Goal: Information Seeking & Learning: Learn about a topic

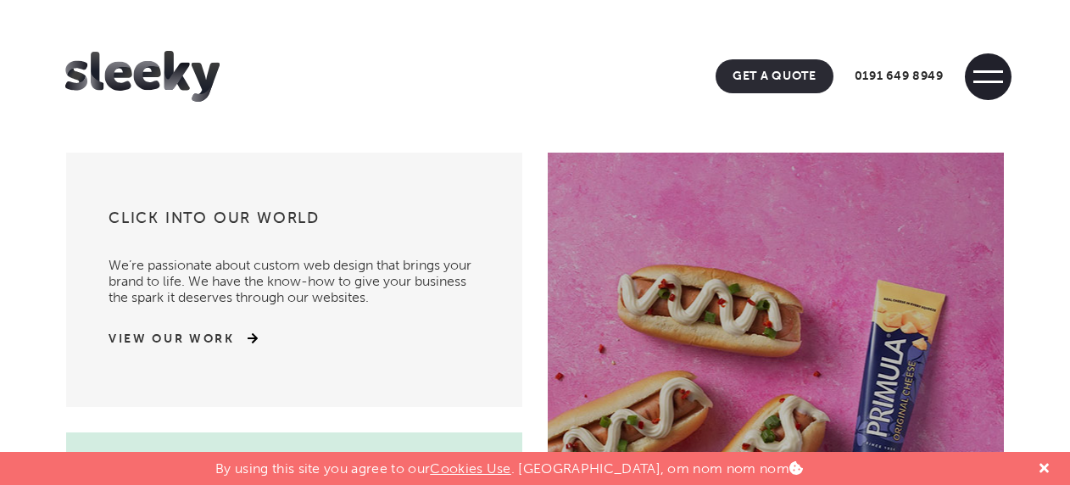
click at [989, 69] on span at bounding box center [988, 76] width 47 height 47
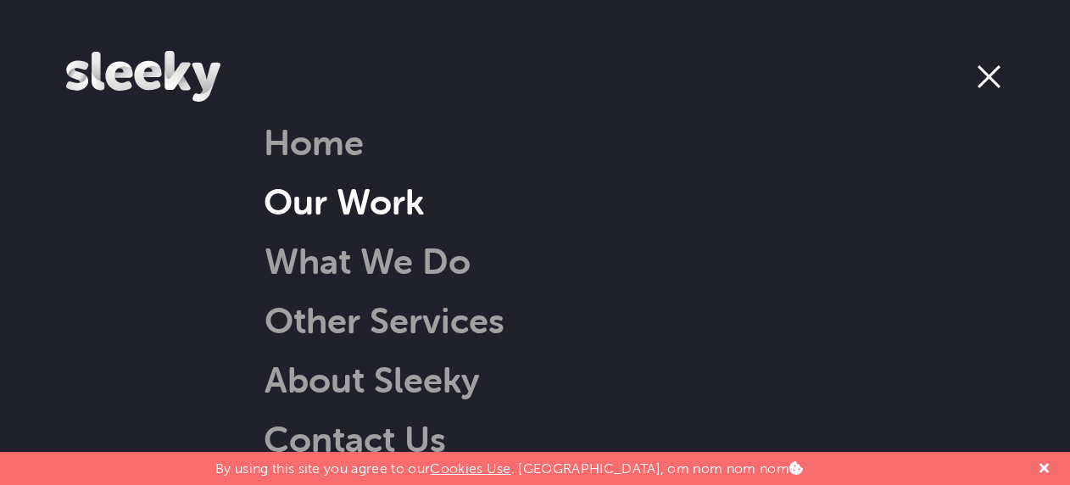
click at [355, 200] on link "Our Work" at bounding box center [344, 201] width 160 height 43
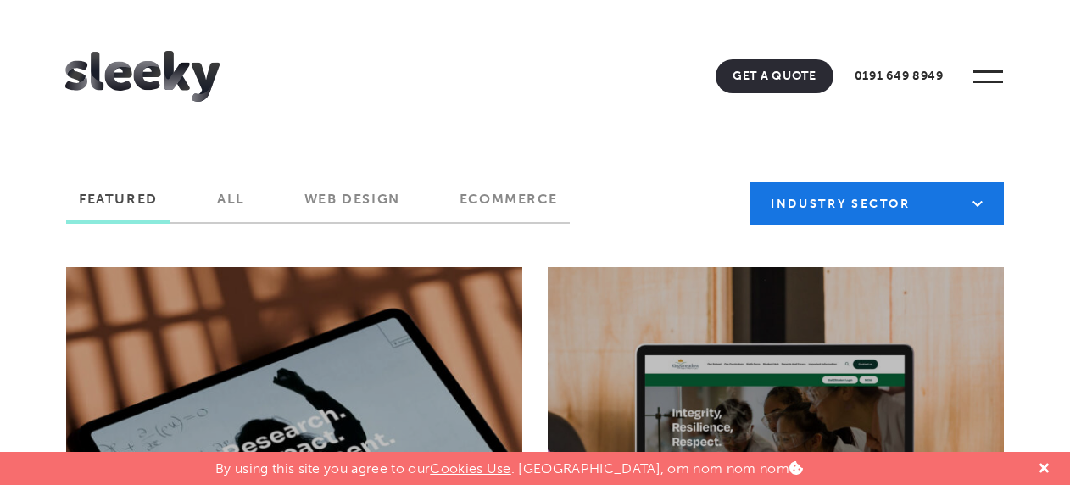
click at [777, 205] on select "Industry Sector B2B B2C Beauty & Wellbeing Blog Charity & Non-Profit Constructi…" at bounding box center [877, 203] width 254 height 42
select select "https://www.sleeky.co.uk/project-tag/childcare-and-wellbeing/"
click at [750, 182] on select "Industry Sector B2B B2C Beauty & Wellbeing Blog Charity & Non-Profit Constructi…" at bounding box center [877, 203] width 254 height 42
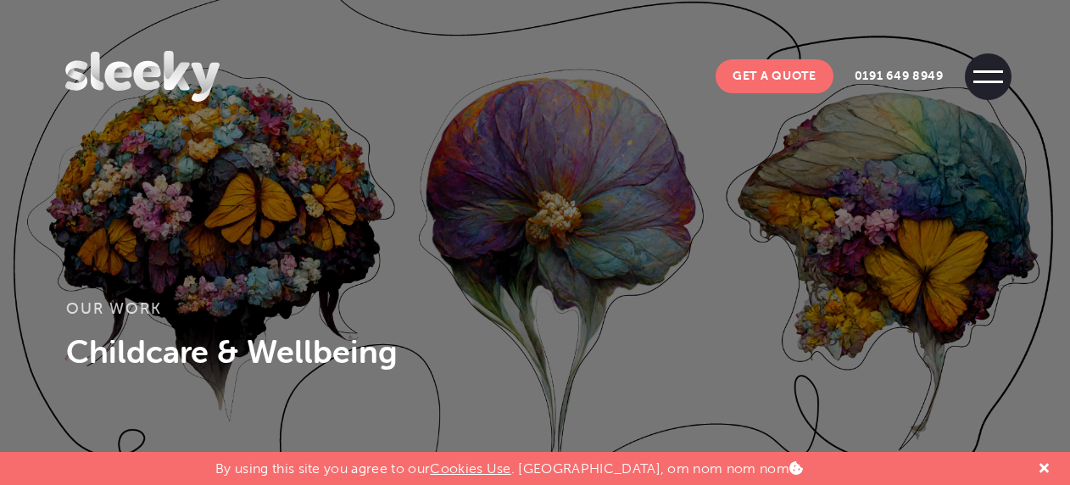
click at [991, 78] on span at bounding box center [988, 76] width 47 height 47
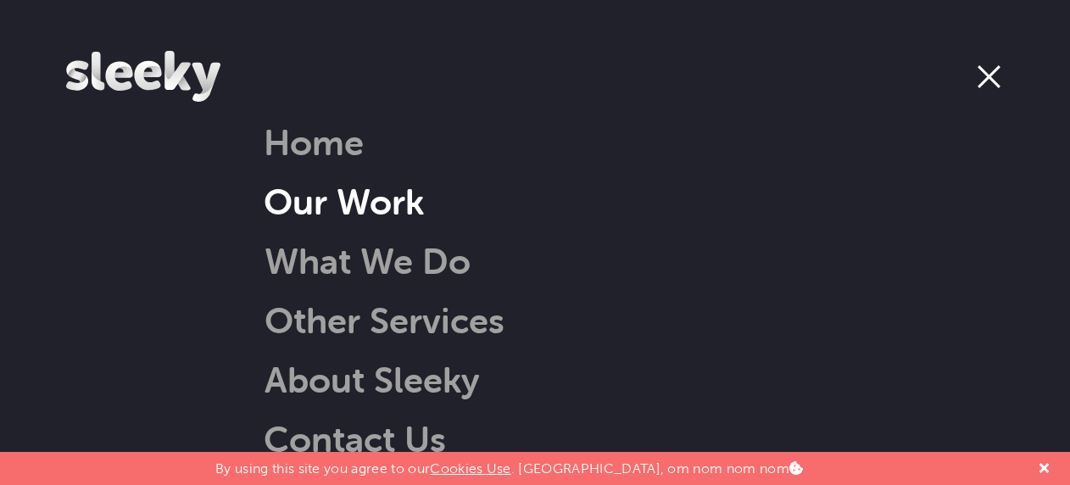
click at [317, 196] on link "Our Work" at bounding box center [344, 201] width 160 height 43
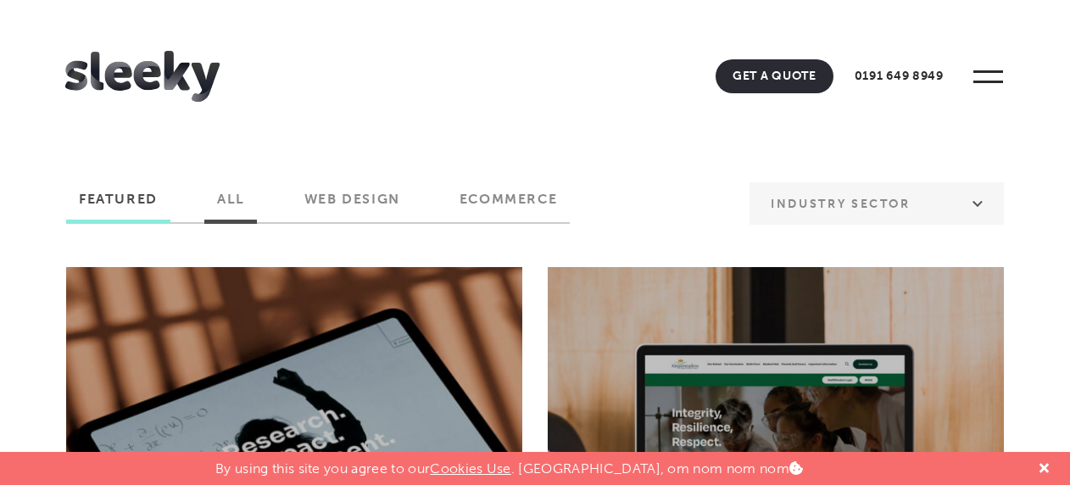
click at [234, 202] on label "All" at bounding box center [230, 205] width 53 height 29
click at [0, 0] on input "All" at bounding box center [0, 0] width 0 height 0
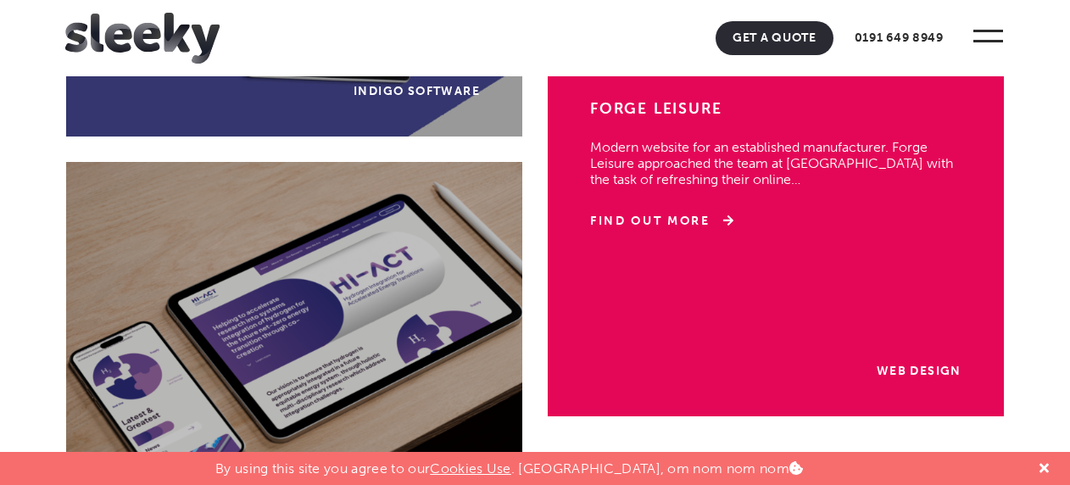
scroll to position [4834, 0]
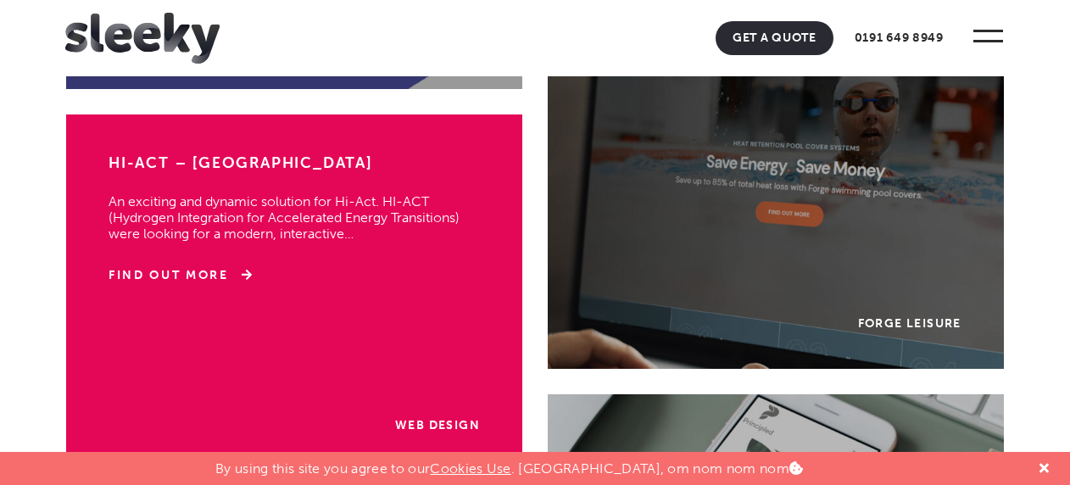
click at [416, 389] on div "Web Design HI-ACT – Newcastle University An exciting and dynamic solution for H…" at bounding box center [294, 292] width 456 height 356
click at [220, 204] on p "An exciting and dynamic solution for Hi-Act. HI-ACT (Hydrogen Integration for A…" at bounding box center [294, 208] width 371 height 65
click at [227, 156] on h3 "HI-ACT – Newcastle University" at bounding box center [294, 165] width 371 height 24
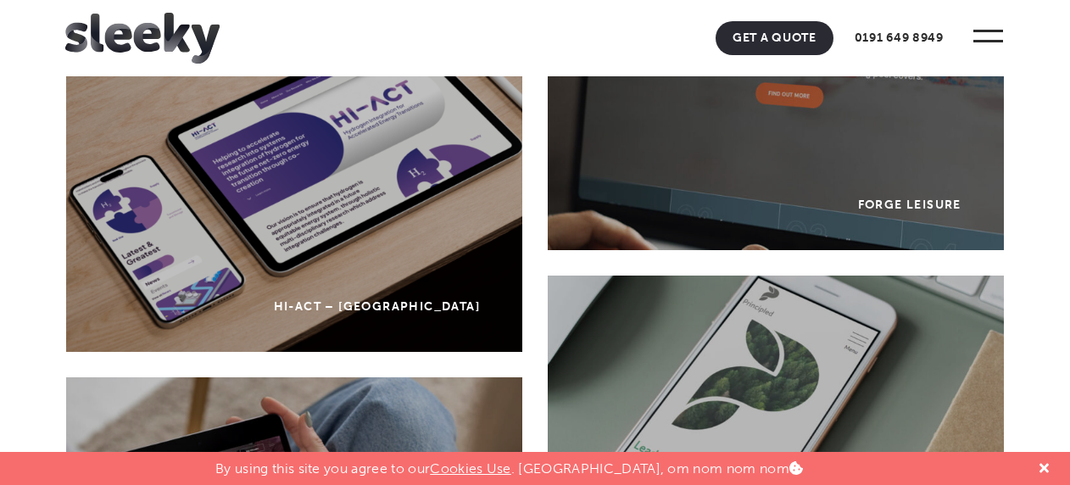
scroll to position [5004, 0]
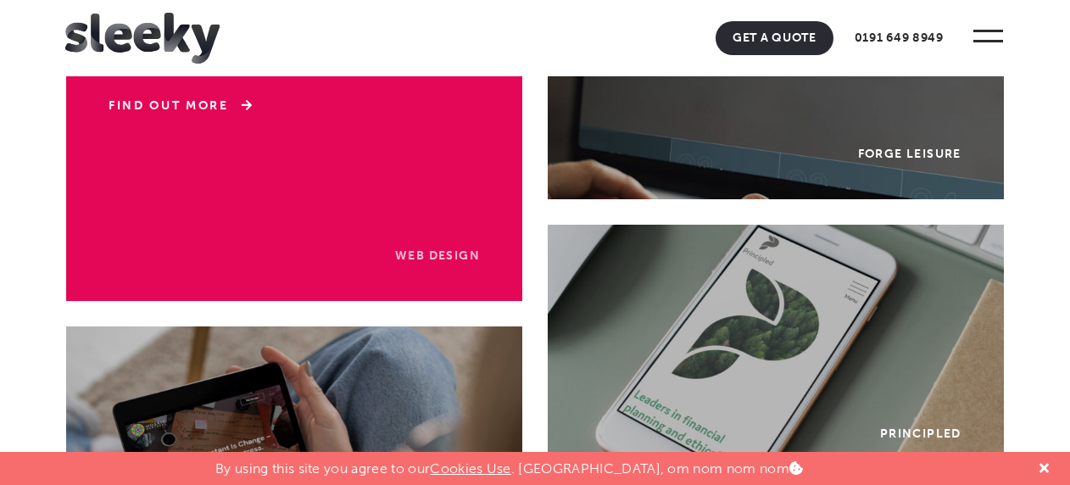
click at [405, 256] on link "Web Design" at bounding box center [437, 255] width 85 height 14
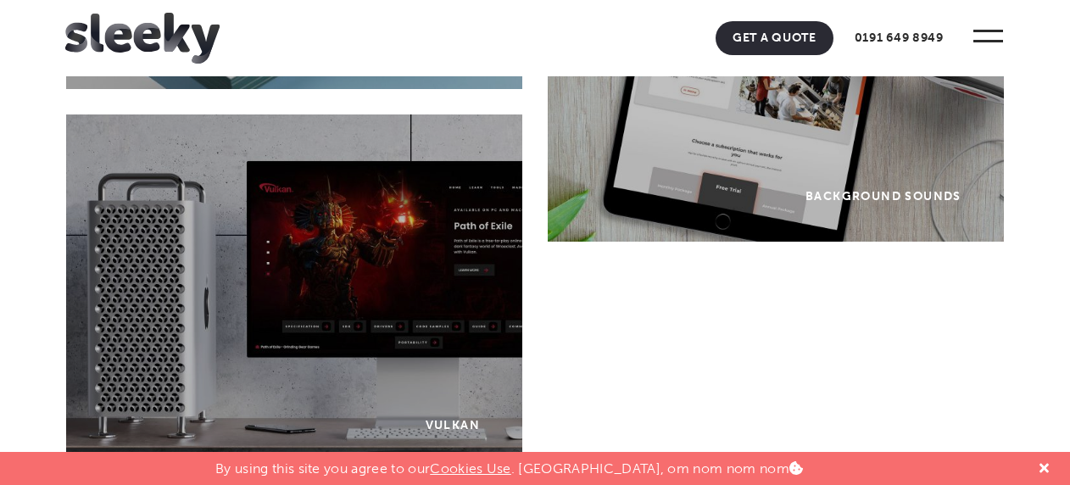
scroll to position [13739, 0]
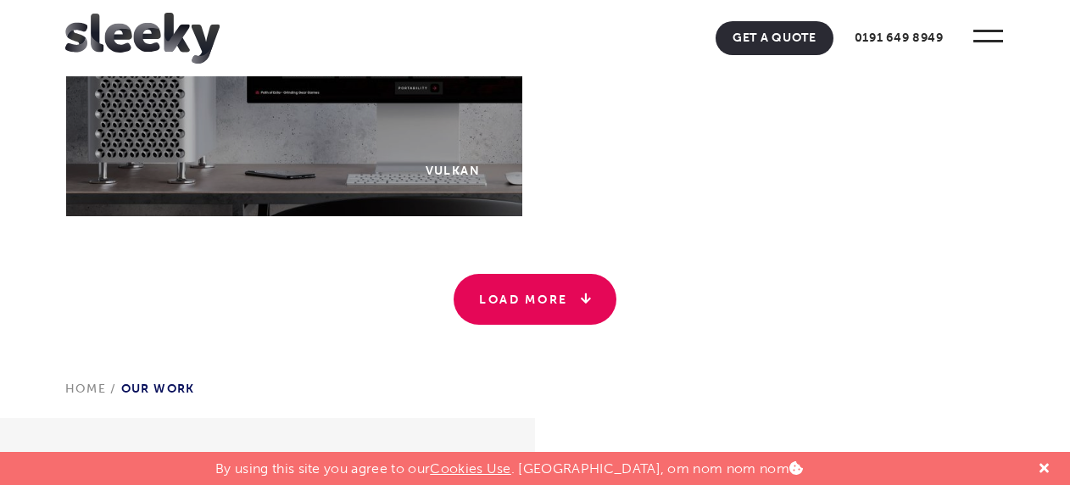
click at [505, 309] on link "Load More" at bounding box center [535, 299] width 163 height 51
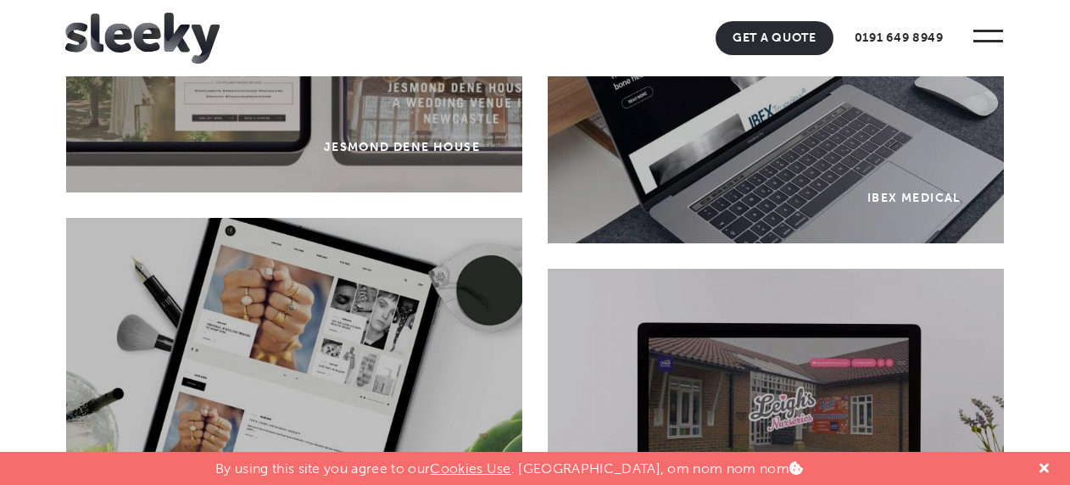
scroll to position [18827, 0]
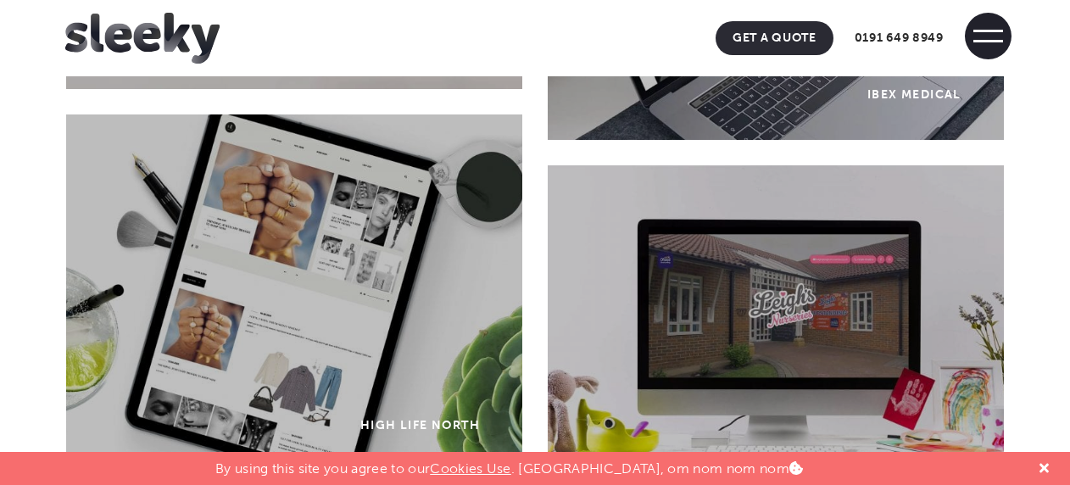
click at [980, 36] on span at bounding box center [988, 36] width 47 height 47
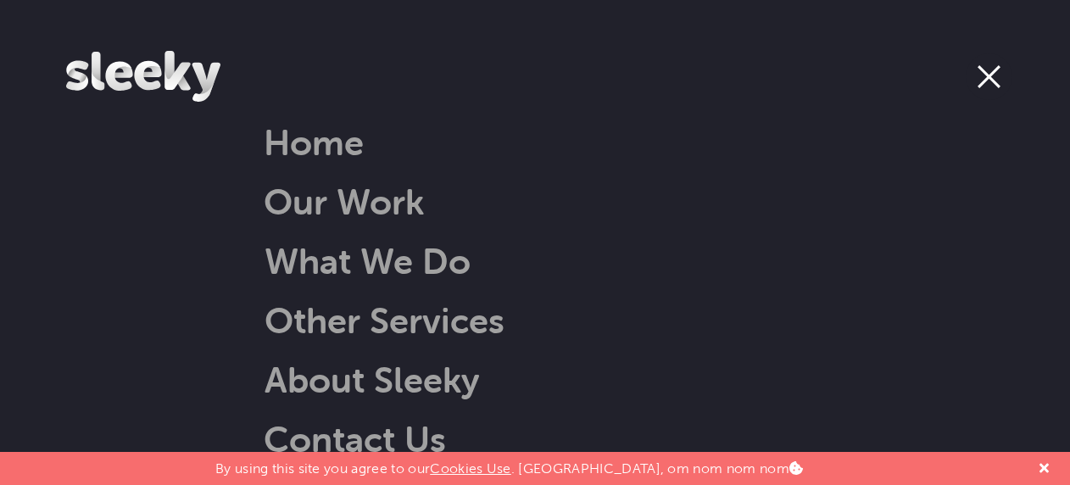
scroll to position [0, 0]
click at [349, 204] on link "Our Work" at bounding box center [344, 201] width 160 height 43
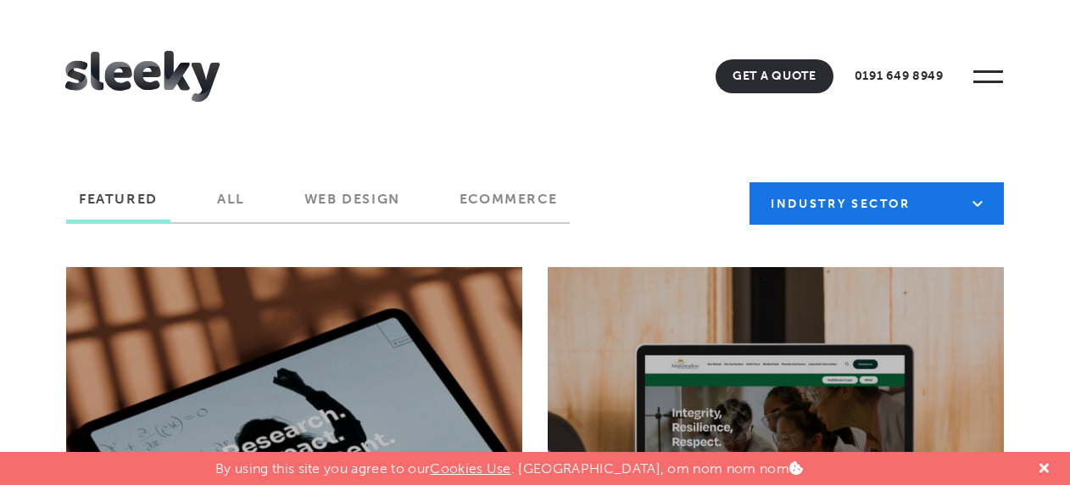
click at [831, 202] on select "Industry Sector B2B B2C Beauty & Wellbeing Blog Charity & Non-Profit Constructi…" at bounding box center [877, 203] width 254 height 42
select select "https://www.sleeky.co.uk/project-tag/education-and-training/"
click at [750, 182] on select "Industry Sector B2B B2C Beauty & Wellbeing Blog Charity & Non-Profit Constructi…" at bounding box center [877, 203] width 254 height 42
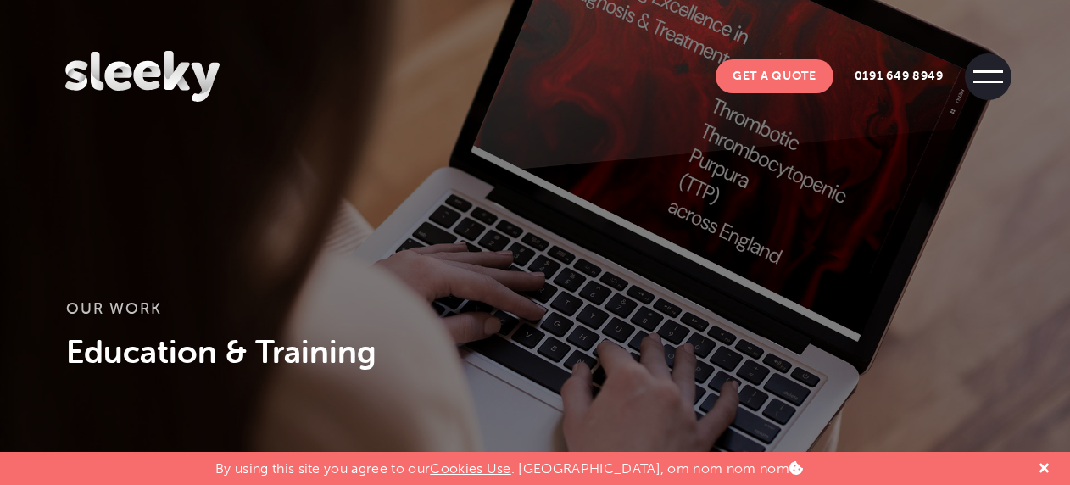
click at [993, 77] on span at bounding box center [988, 76] width 47 height 47
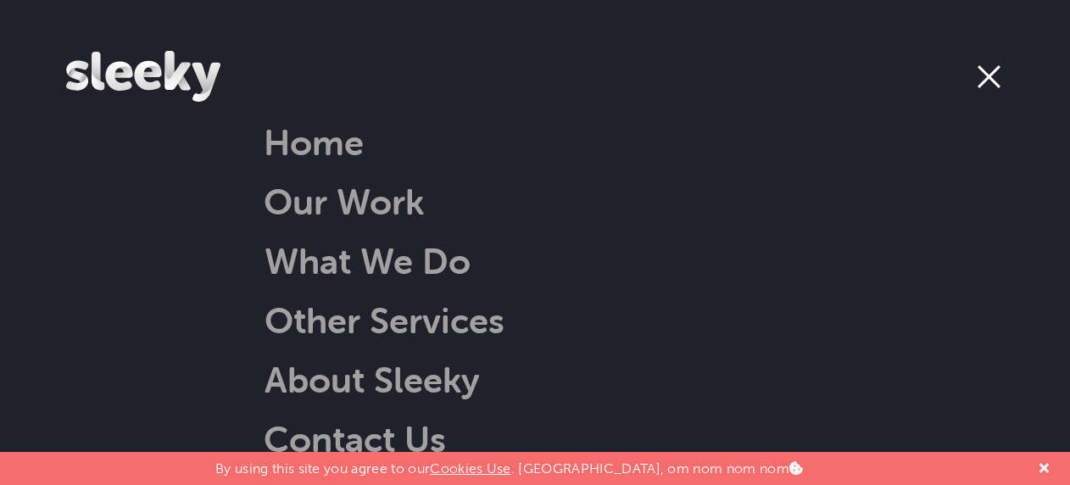
scroll to position [8, 0]
click at [332, 130] on link "Home" at bounding box center [314, 141] width 100 height 43
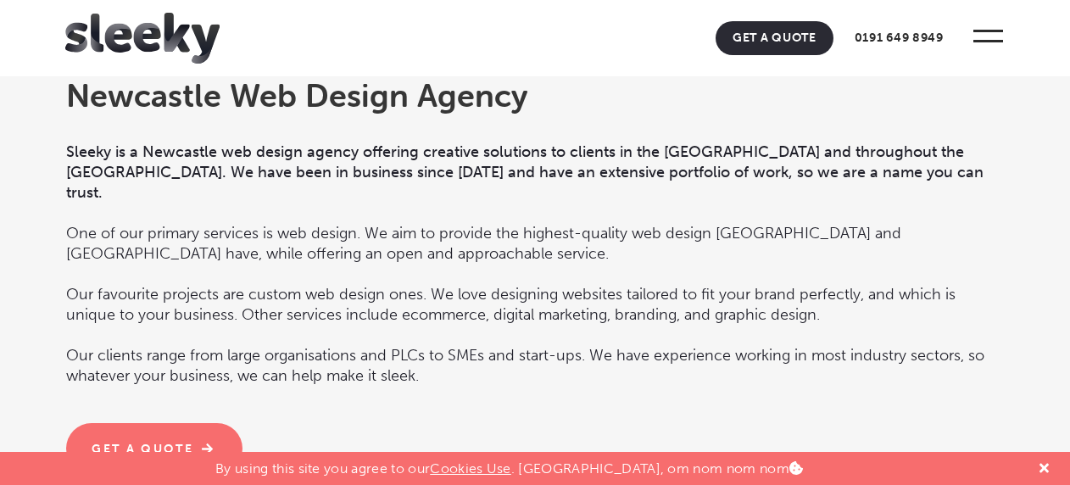
scroll to position [1611, 0]
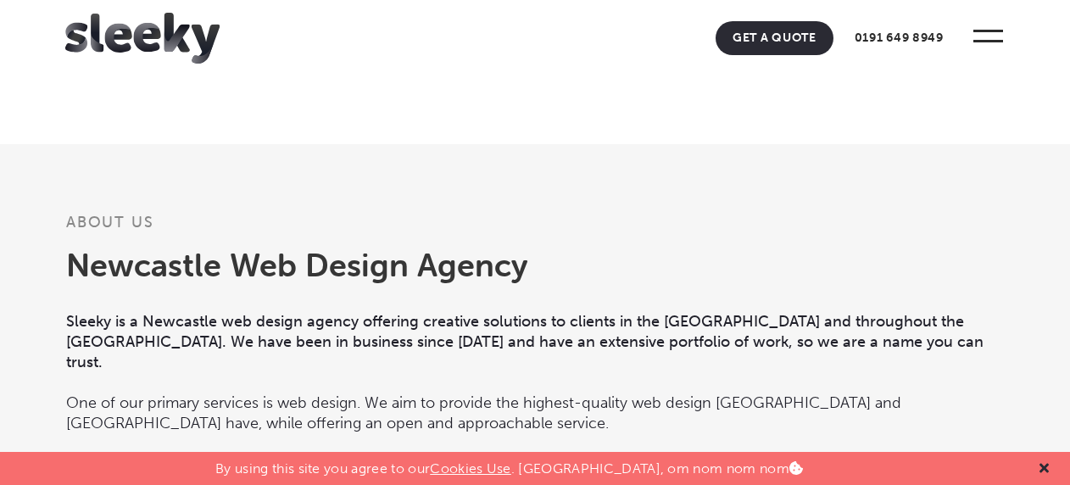
click at [1040, 466] on icon at bounding box center [1044, 468] width 9 height 14
